Goal: Task Accomplishment & Management: Use online tool/utility

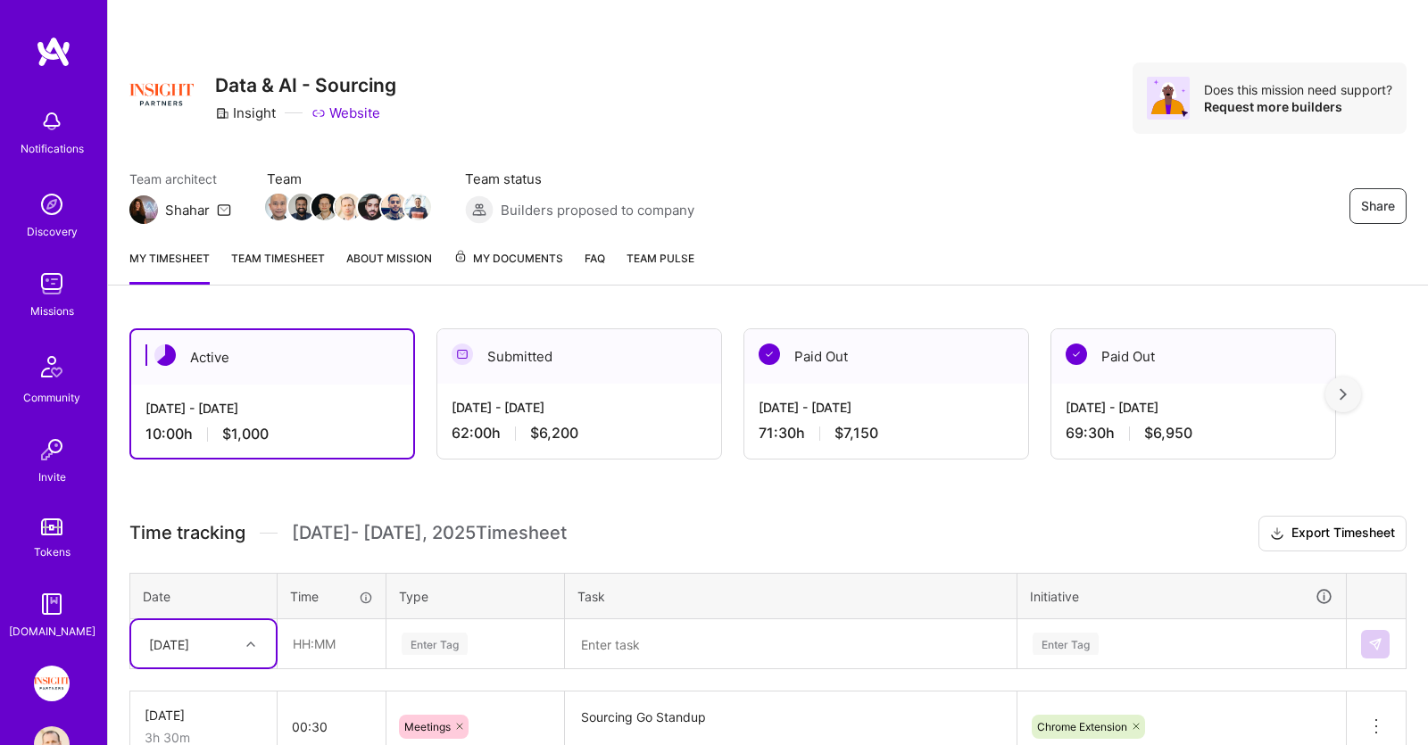
scroll to position [13, 0]
click at [316, 654] on input "text" at bounding box center [331, 643] width 106 height 47
type input "01:00"
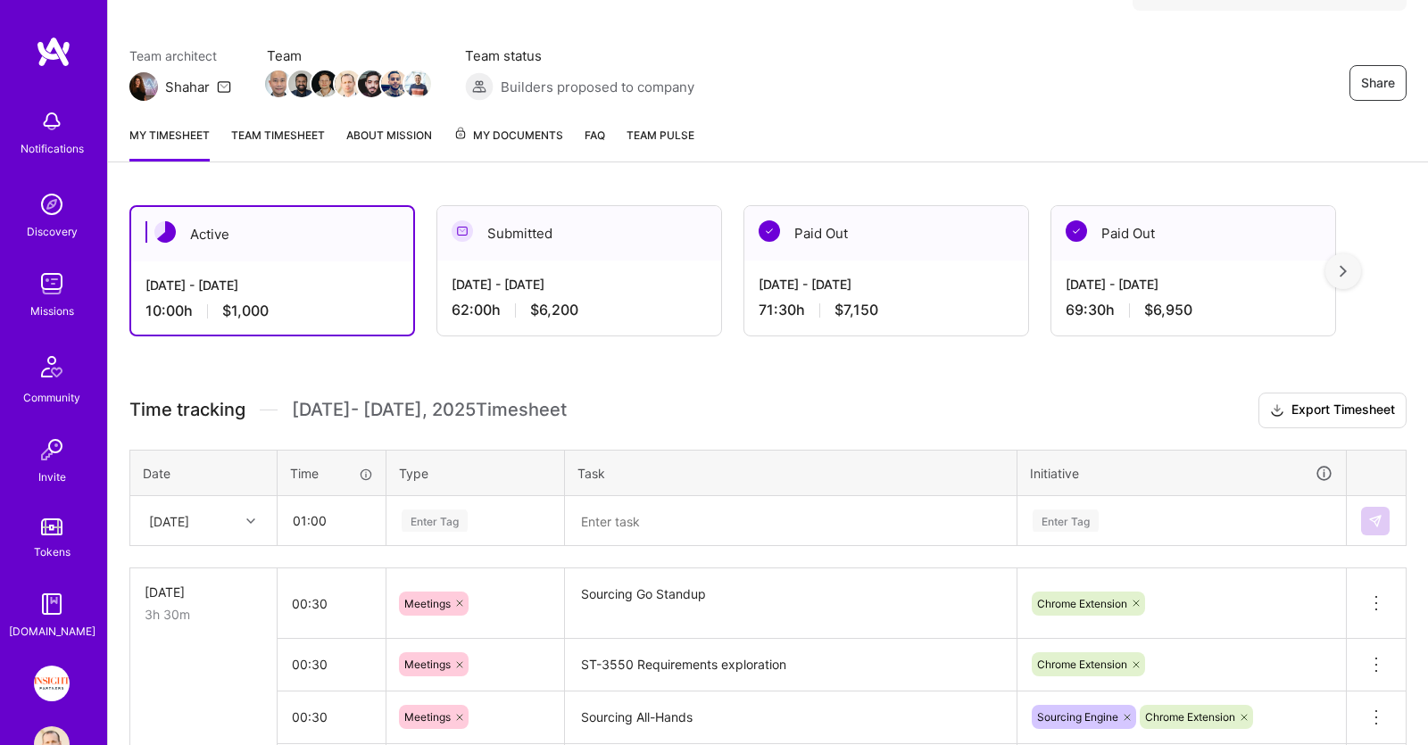
click at [492, 544] on div "Enter Tag" at bounding box center [475, 521] width 176 height 46
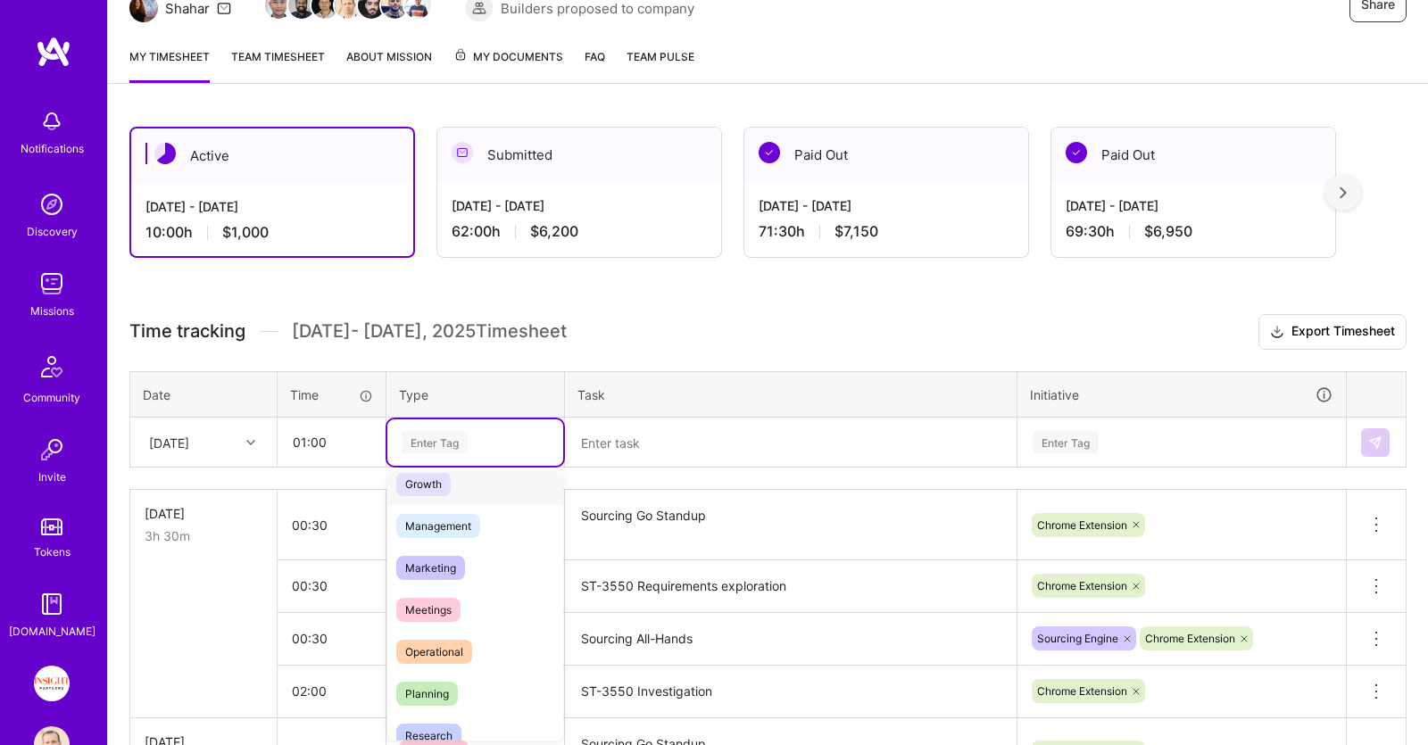
scroll to position [274, 0]
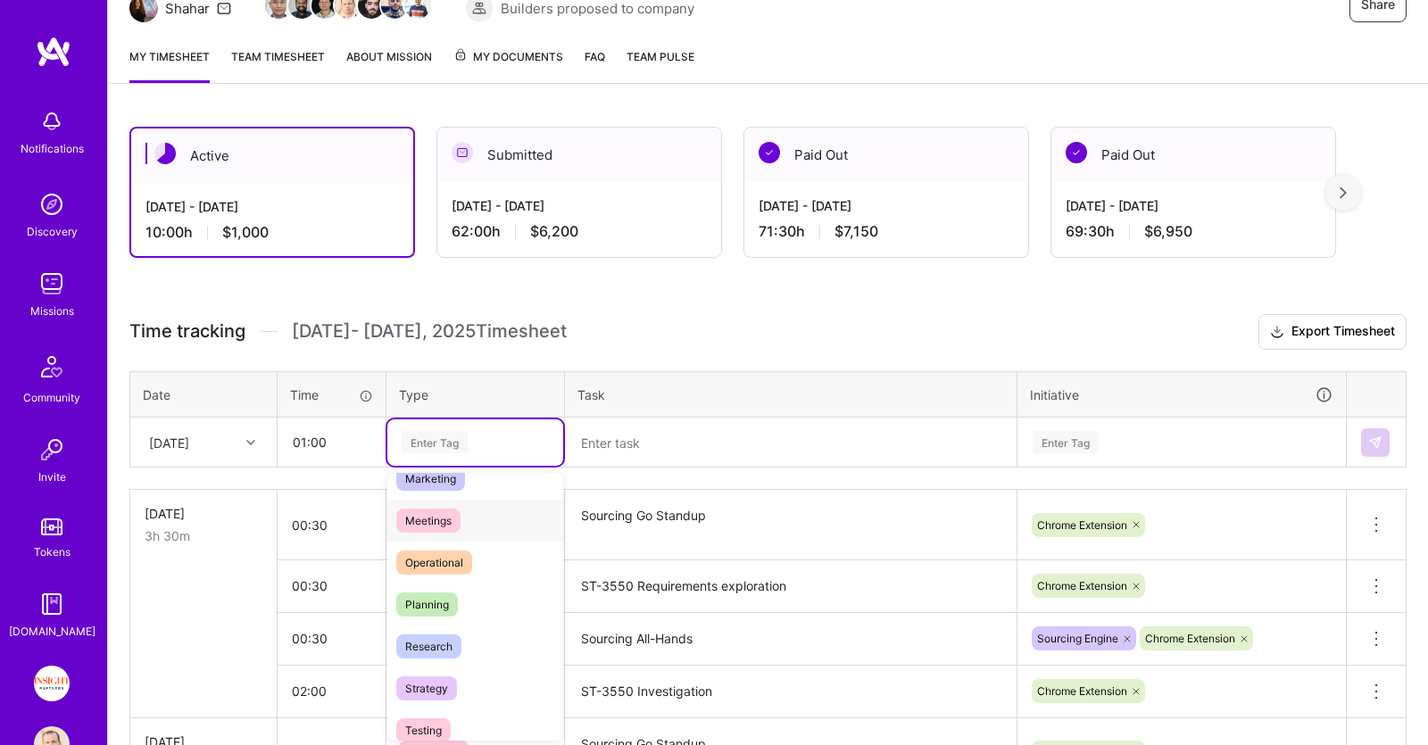
click at [482, 520] on div "Meetings" at bounding box center [475, 521] width 176 height 42
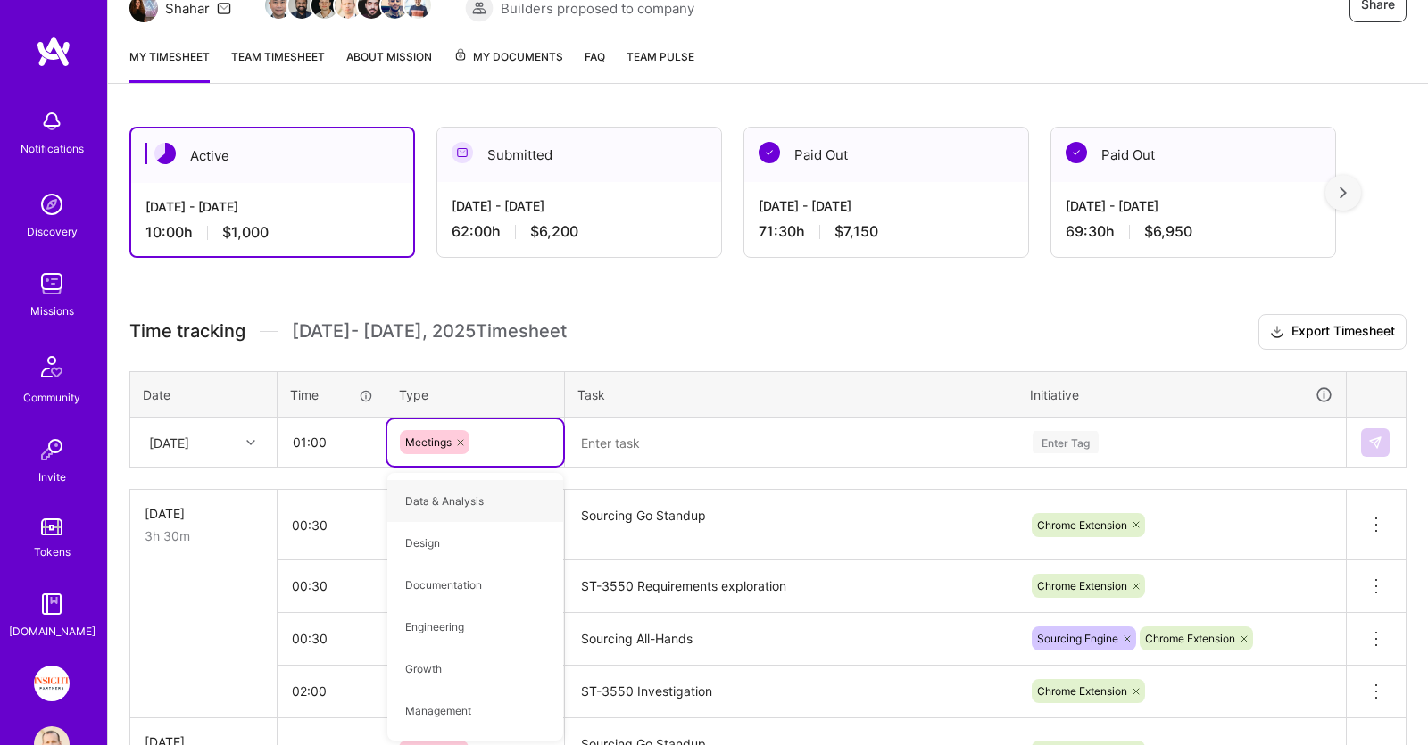
click at [672, 445] on textarea at bounding box center [791, 442] width 448 height 46
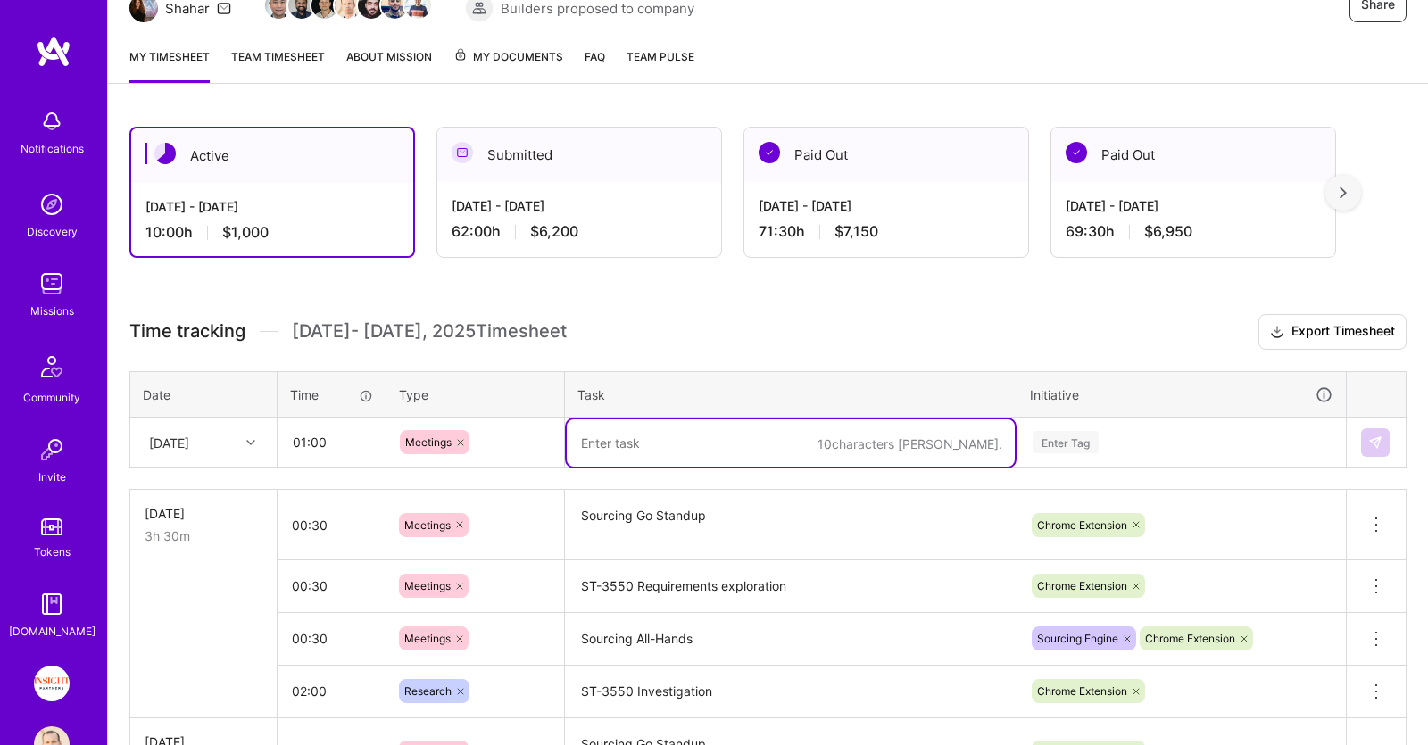
paste textarea "Migration from Okta Dashboard to Microsoft - My Apps"
click at [581, 447] on textarea "Migration from Okta Dashboard to Microsoft - My Apps" at bounding box center [791, 442] width 448 height 47
type textarea "Training: Migration from Okta to Microsoft"
click at [1143, 442] on div "Enter Tag" at bounding box center [1181, 442] width 327 height 46
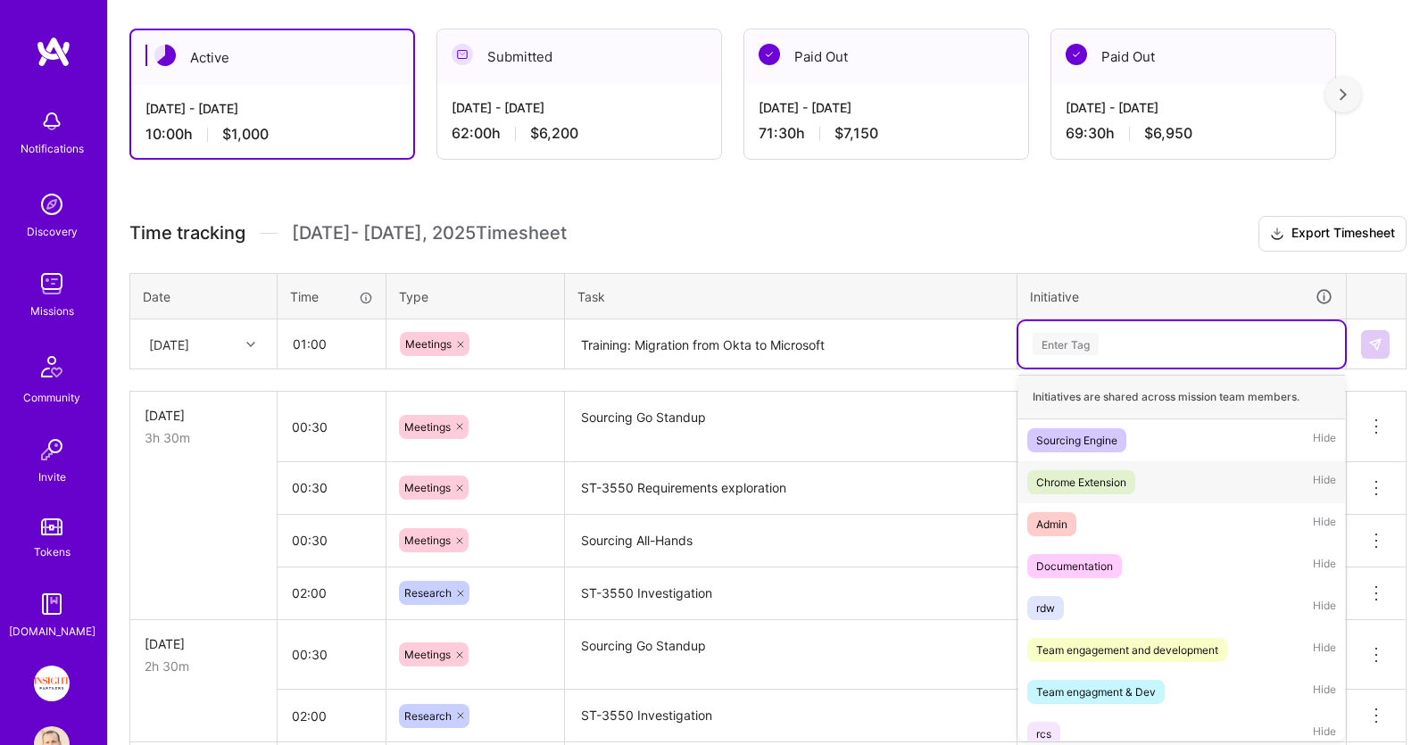
click at [1131, 505] on div "Initiatives are shared across mission team members. Sourcing Engine Hide Chrome…" at bounding box center [1181, 558] width 327 height 366
click at [1130, 509] on div "Admin Hide" at bounding box center [1181, 524] width 327 height 42
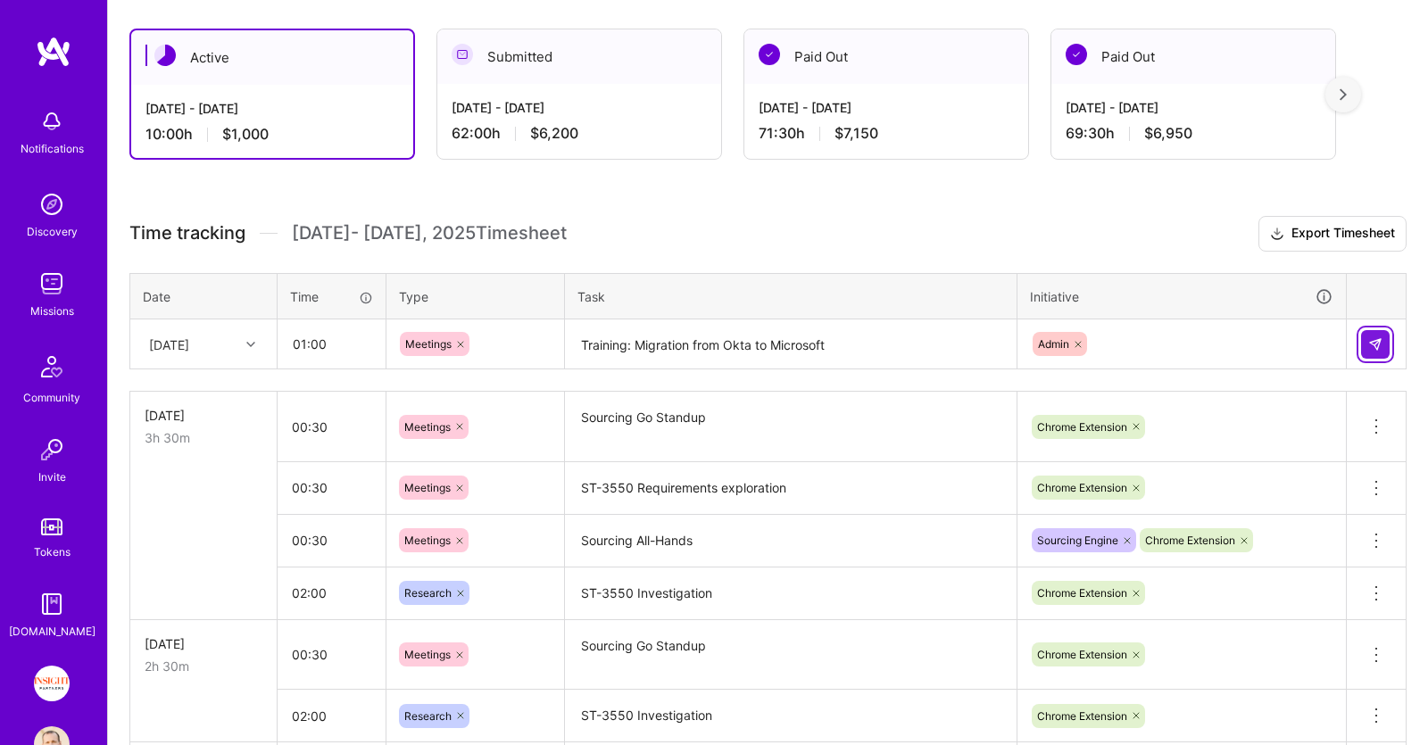
click at [1365, 338] on button at bounding box center [1375, 344] width 29 height 29
